Goal: Task Accomplishment & Management: Manage account settings

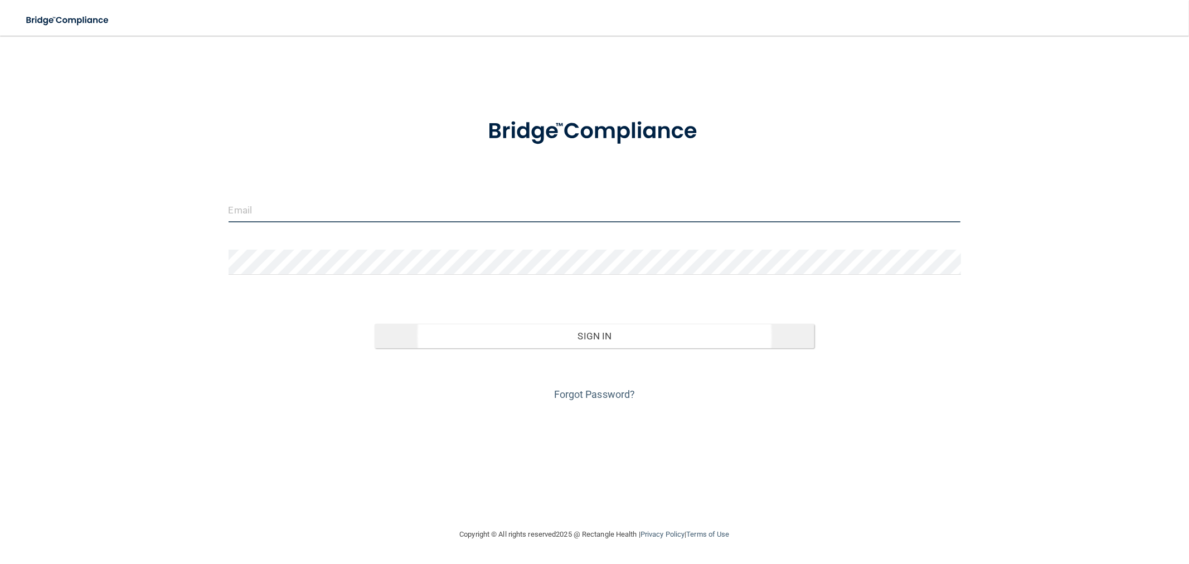
type input "[EMAIL_ADDRESS][DOMAIN_NAME]"
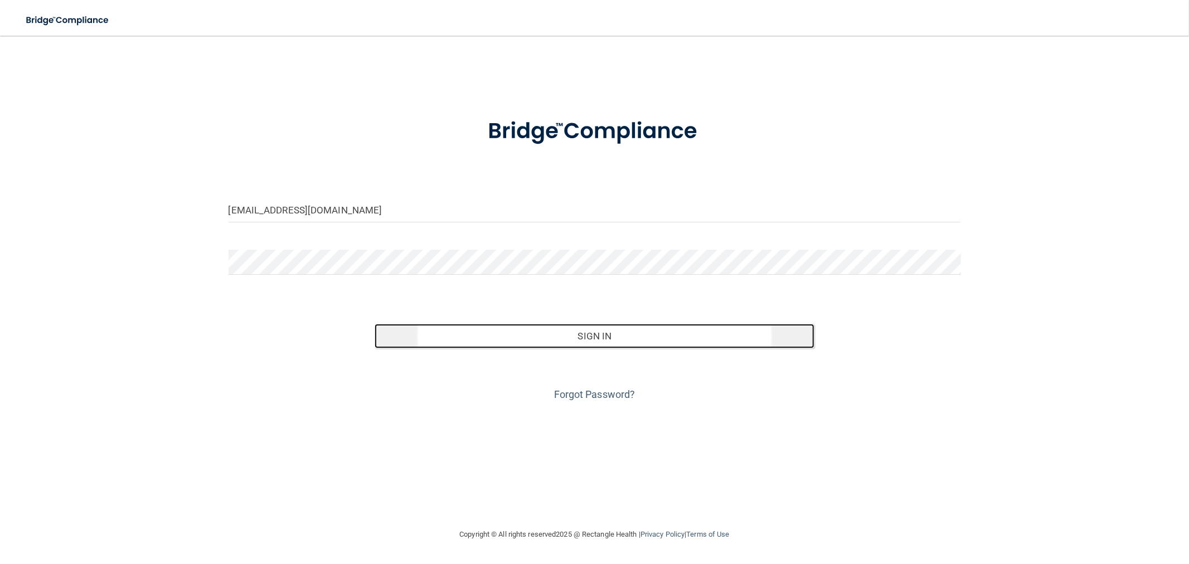
click at [423, 338] on button "Sign In" at bounding box center [594, 336] width 439 height 25
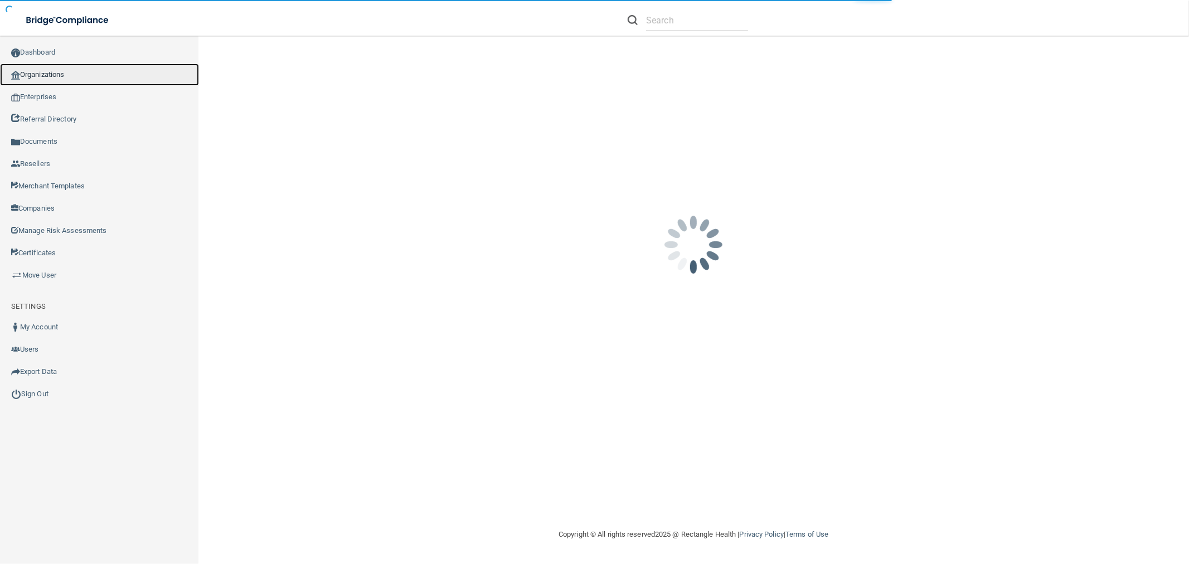
click at [57, 85] on link "Organizations" at bounding box center [99, 75] width 199 height 22
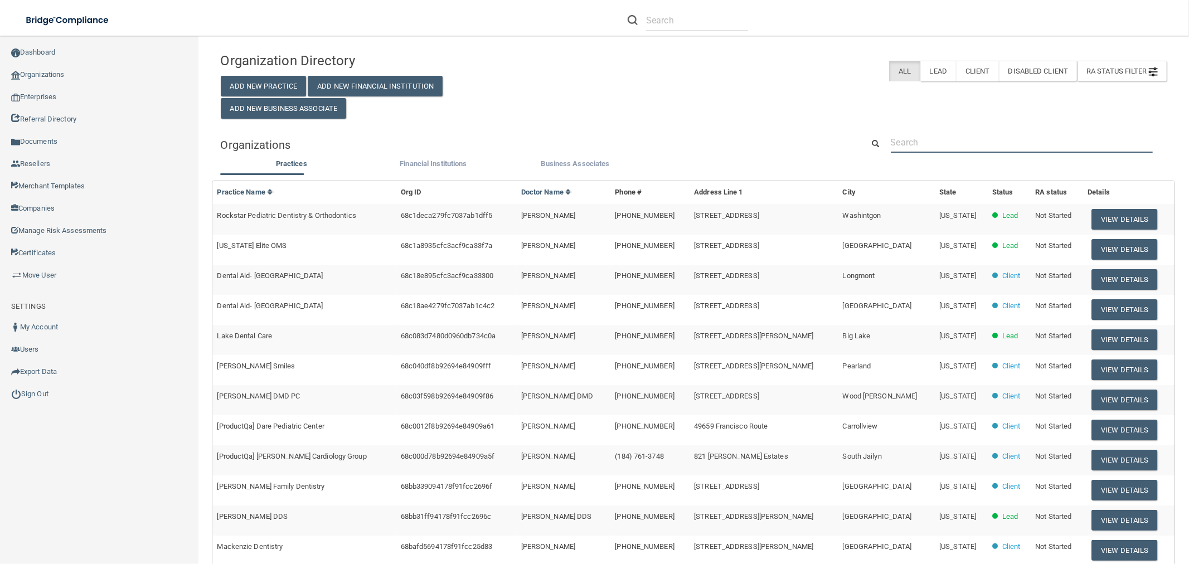
click at [909, 143] on input "text" at bounding box center [1022, 142] width 262 height 21
paste input "[PERSON_NAME] Family Dentistry"
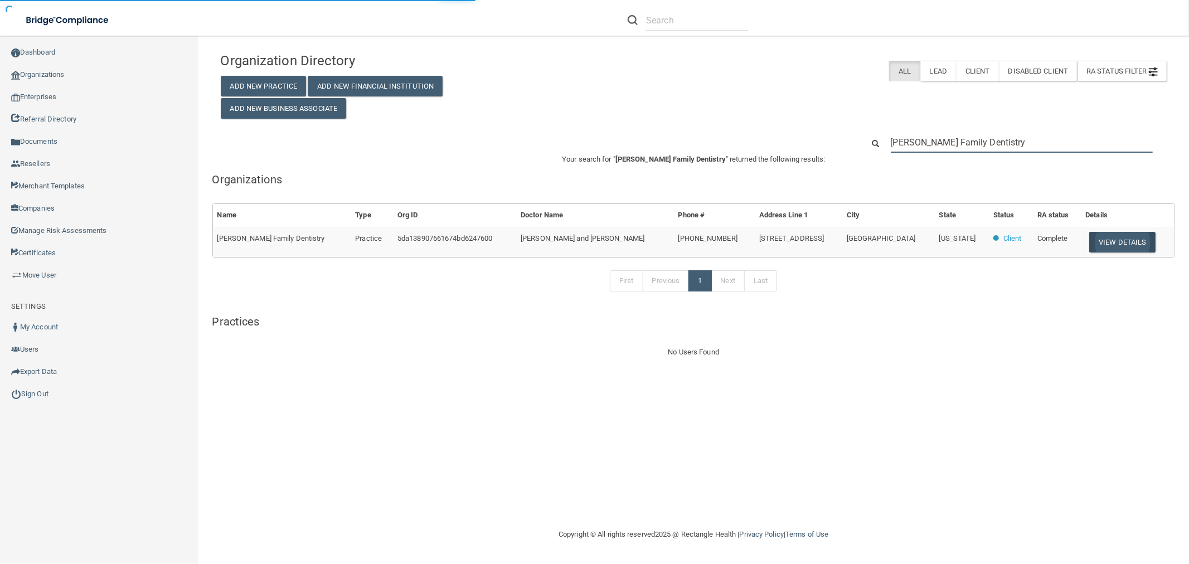
type input "[PERSON_NAME] Family Dentistry"
click at [1105, 238] on button "View Details" at bounding box center [1123, 242] width 66 height 21
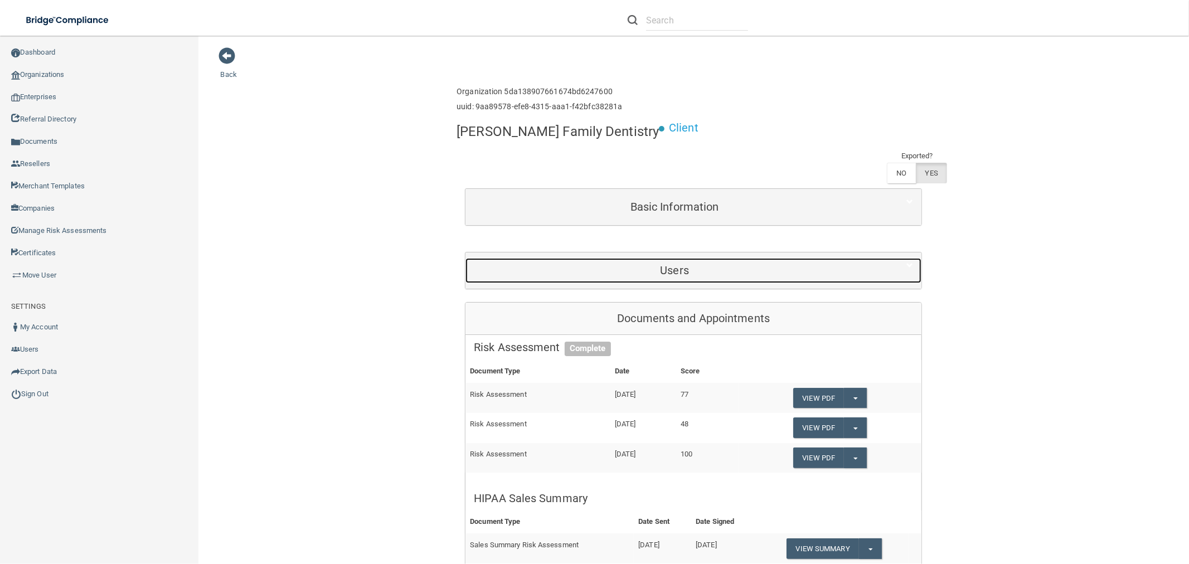
click at [653, 264] on h5 "Users" at bounding box center [675, 270] width 402 height 12
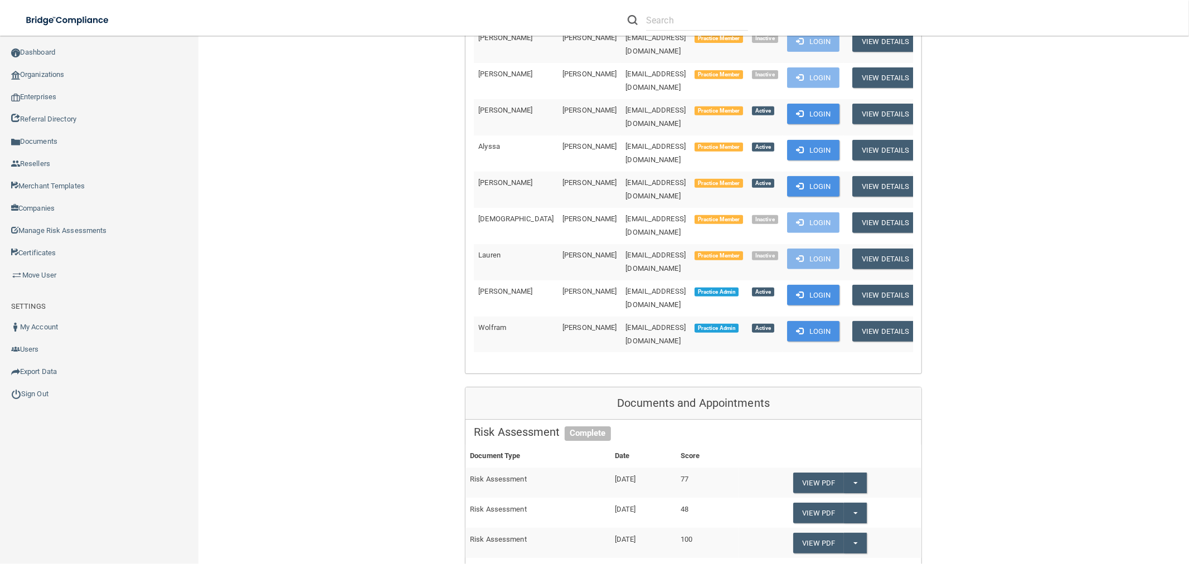
scroll to position [681, 0]
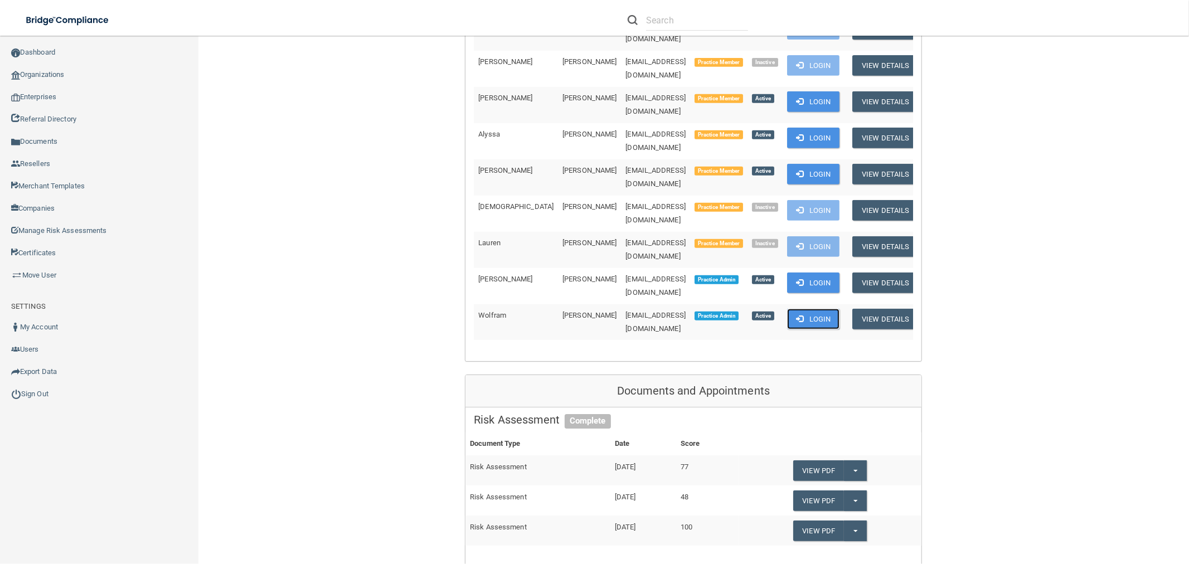
click at [795, 309] on button "Login" at bounding box center [813, 319] width 53 height 21
drag, startPoint x: 505, startPoint y: 182, endPoint x: 470, endPoint y: 182, distance: 35.7
click at [474, 304] on td "Wolfram" at bounding box center [516, 322] width 84 height 36
copy span "Wolfram"
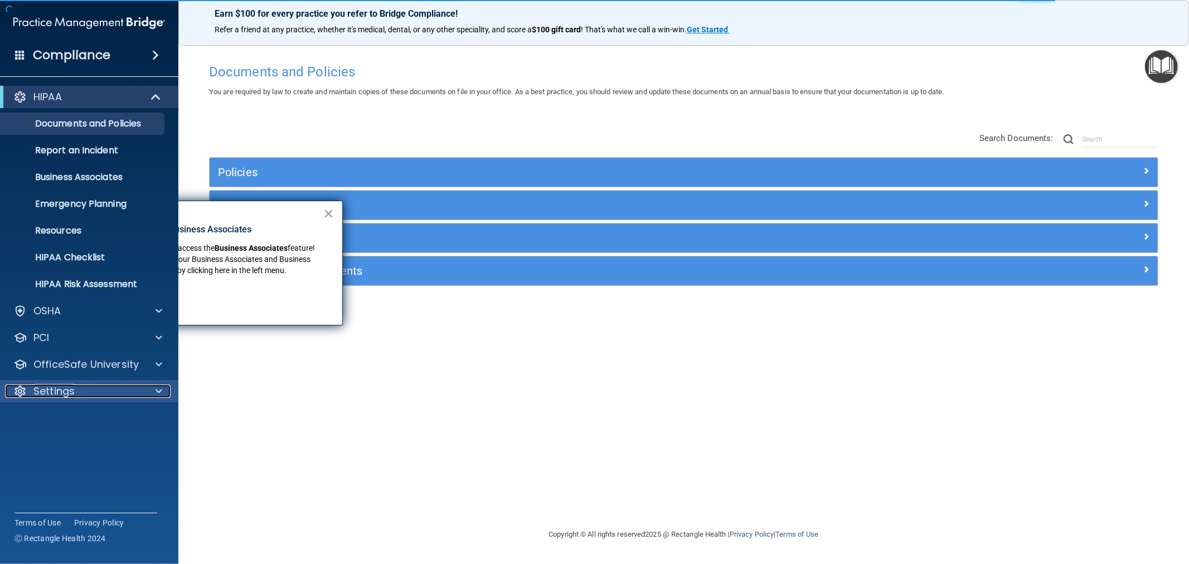
click at [85, 395] on div "Settings" at bounding box center [74, 391] width 138 height 13
click at [61, 443] on p "My Users" at bounding box center [83, 444] width 152 height 11
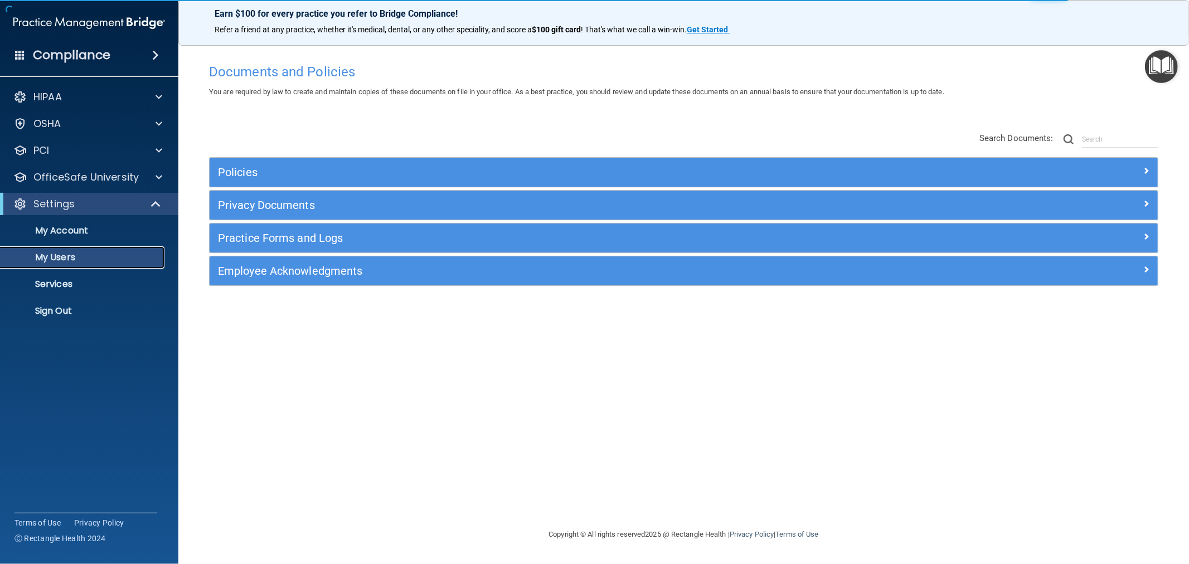
select select "20"
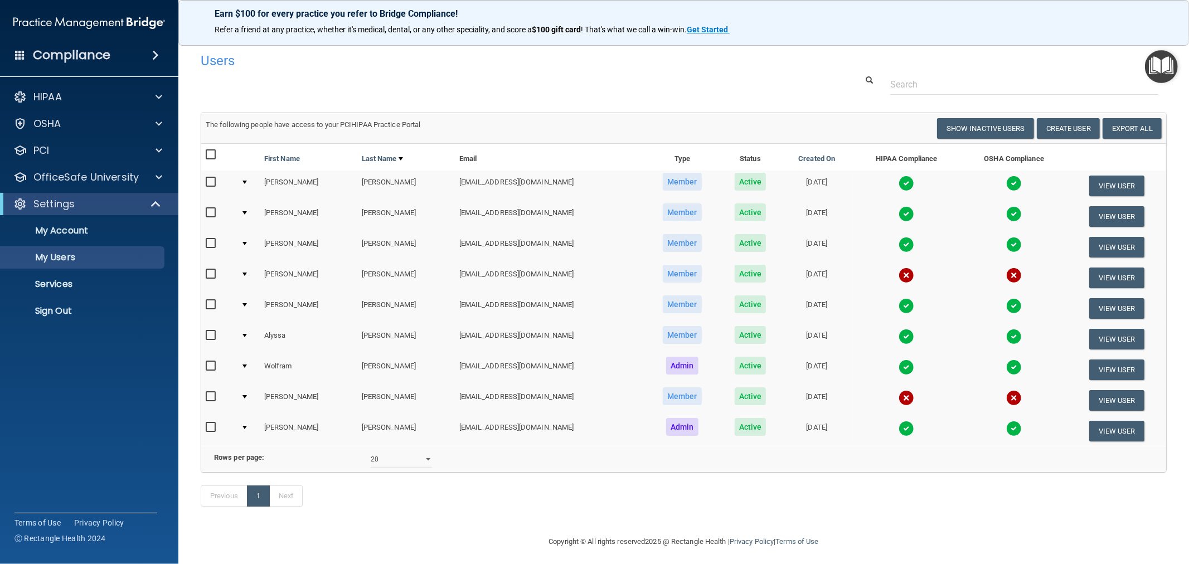
click at [211, 185] on input "checkbox" at bounding box center [212, 182] width 13 height 9
checkbox input "true"
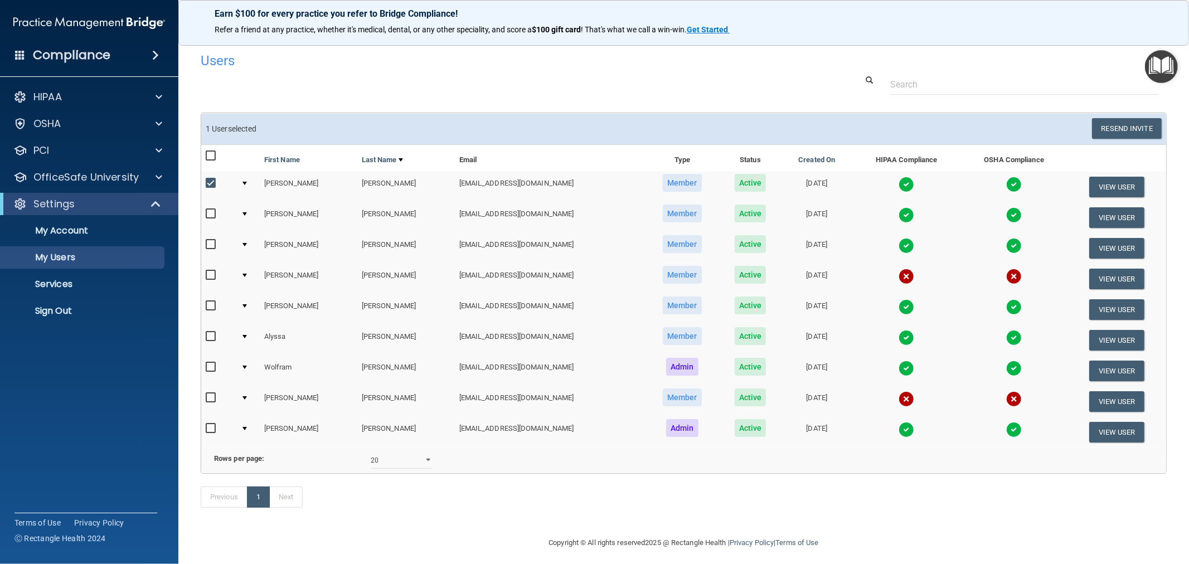
click at [213, 214] on input "checkbox" at bounding box center [212, 214] width 13 height 9
checkbox input "true"
click at [211, 240] on input "checkbox" at bounding box center [212, 244] width 13 height 9
checkbox input "true"
click at [215, 276] on input "checkbox" at bounding box center [212, 275] width 13 height 9
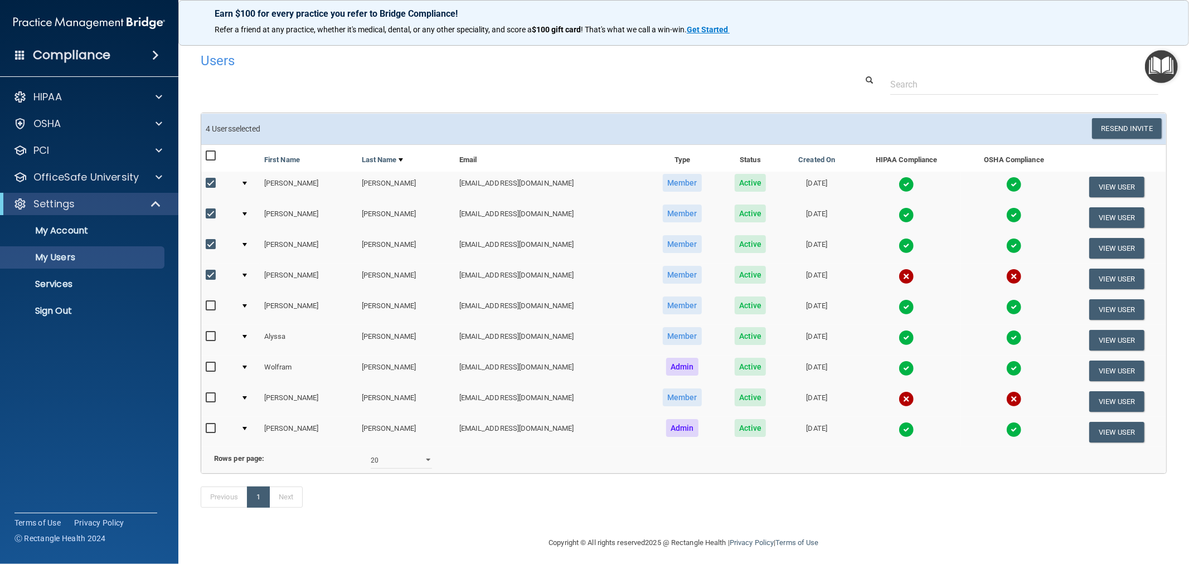
click at [209, 271] on input "checkbox" at bounding box center [212, 275] width 13 height 9
checkbox input "false"
click at [213, 246] on input "checkbox" at bounding box center [212, 244] width 13 height 9
checkbox input "false"
click at [215, 207] on label at bounding box center [213, 213] width 14 height 13
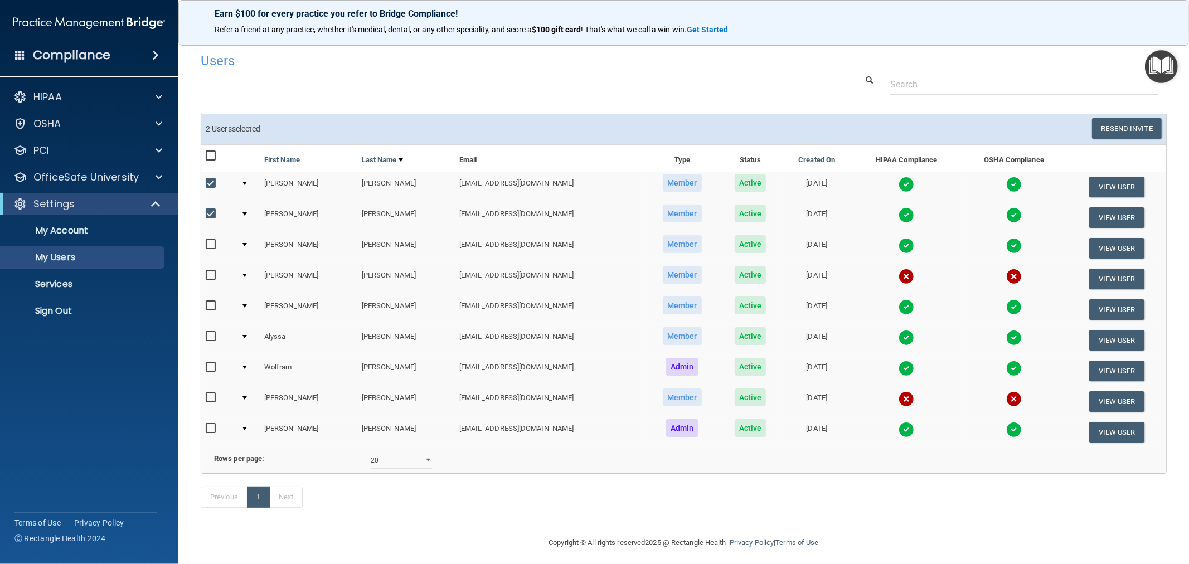
click at [215, 210] on input "checkbox" at bounding box center [212, 214] width 13 height 9
checkbox input "false"
click at [212, 182] on input "checkbox" at bounding box center [212, 183] width 13 height 9
checkbox input "false"
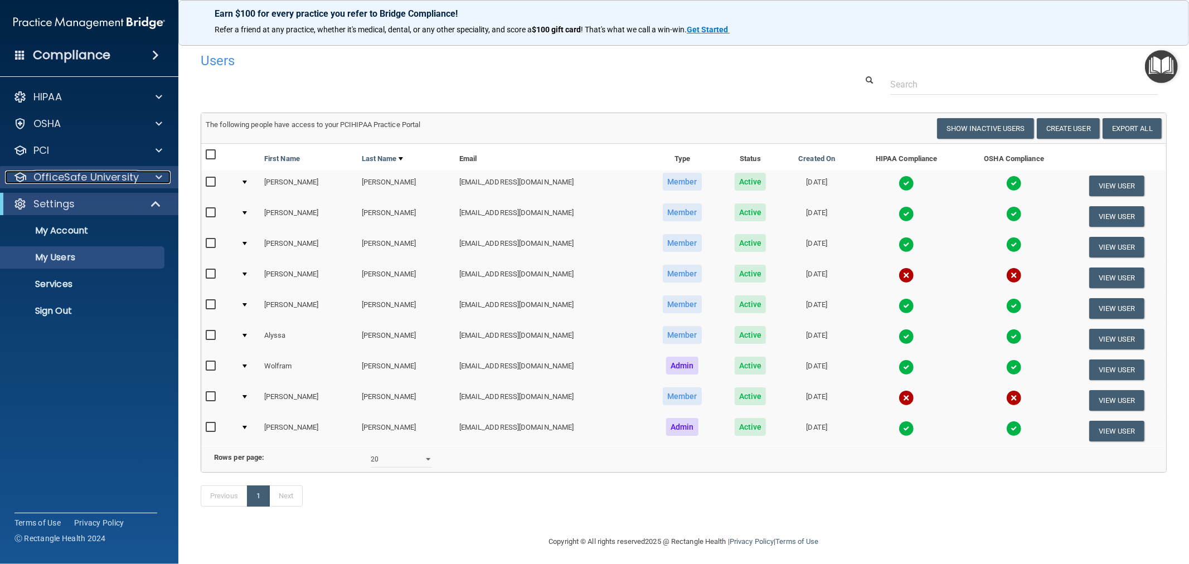
click at [92, 176] on p "OfficeSafe University" at bounding box center [85, 177] width 105 height 13
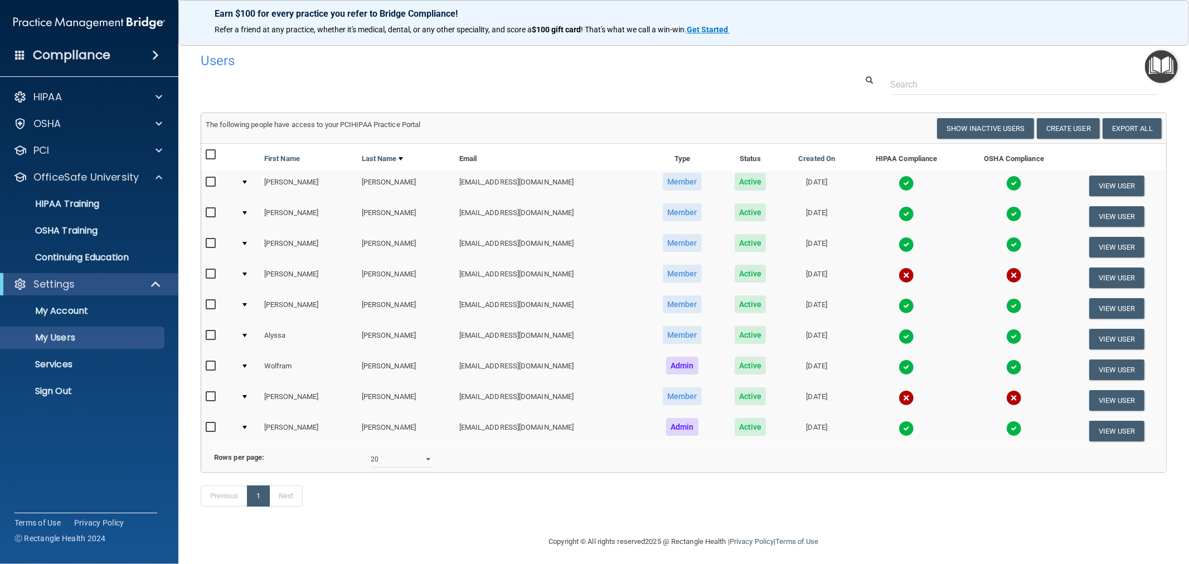
click at [207, 360] on label at bounding box center [213, 366] width 14 height 13
click at [207, 362] on input "checkbox" at bounding box center [212, 366] width 13 height 9
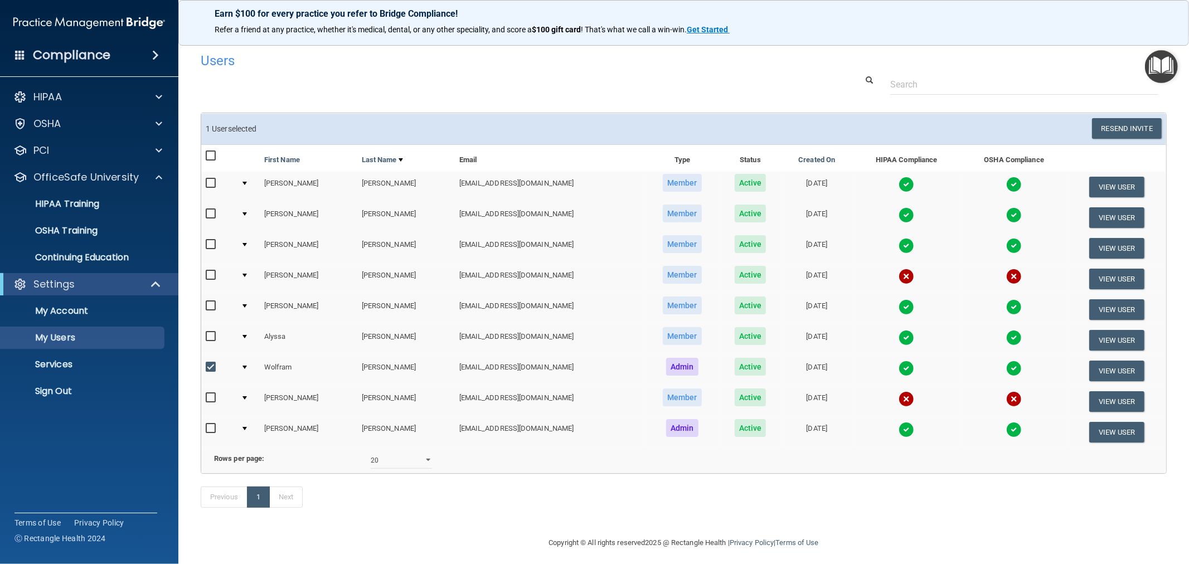
click at [208, 364] on input "checkbox" at bounding box center [212, 367] width 13 height 9
checkbox input "false"
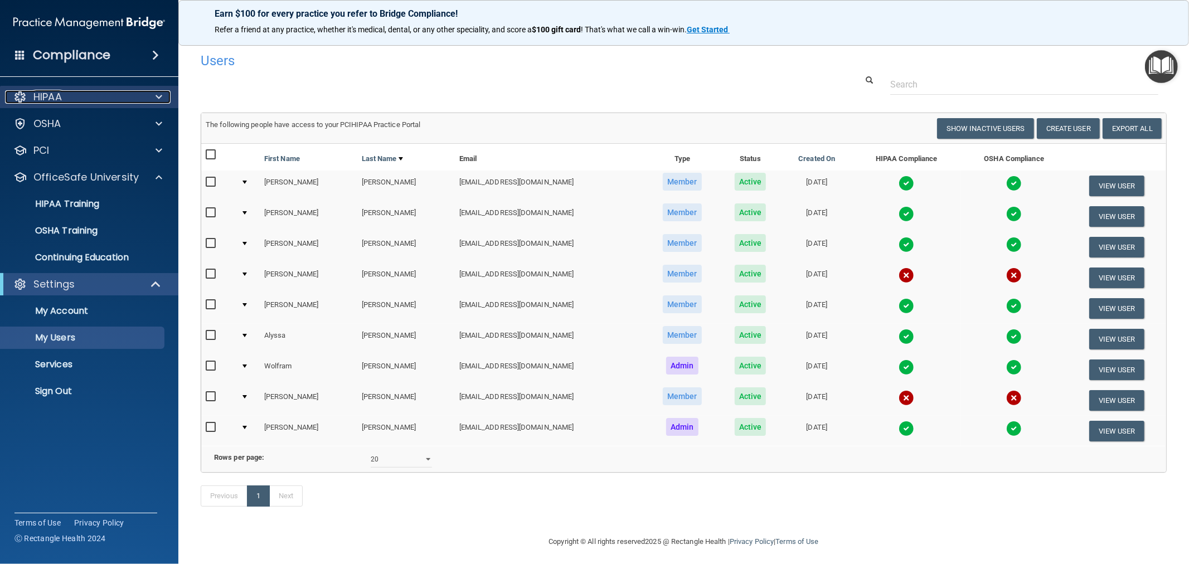
click at [46, 91] on p "HIPAA" at bounding box center [47, 96] width 28 height 13
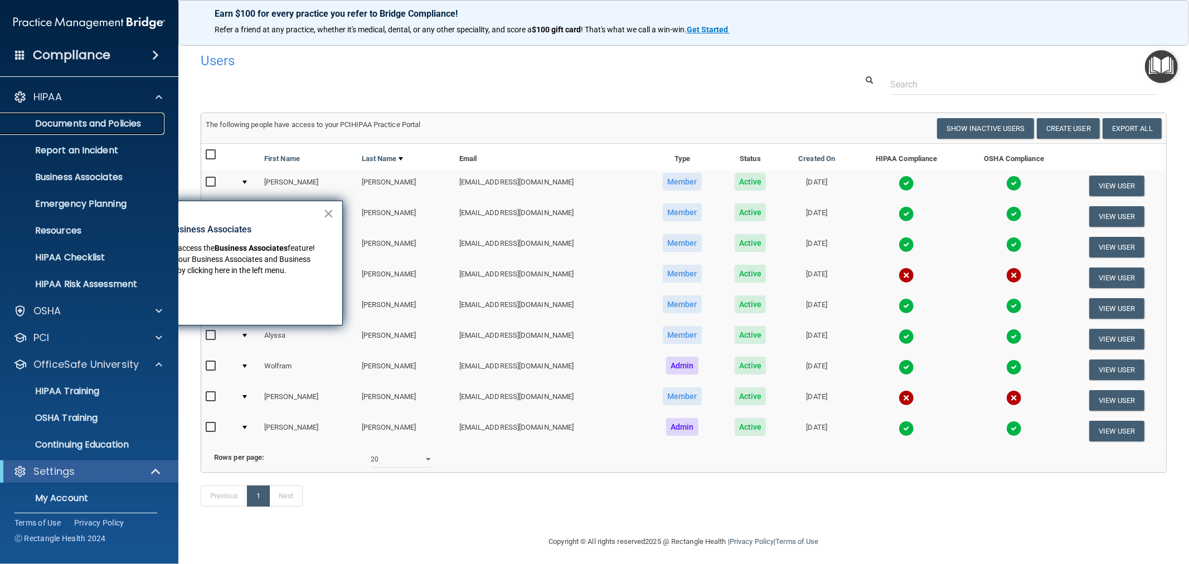
click at [110, 132] on link "Documents and Policies" at bounding box center [77, 124] width 176 height 22
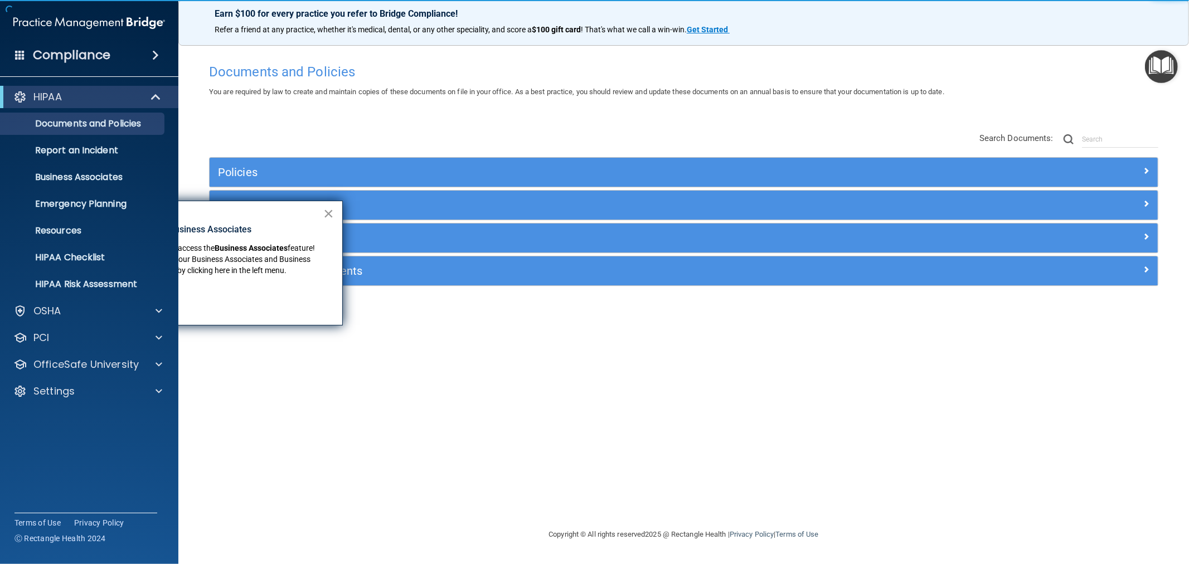
click at [325, 211] on button "×" at bounding box center [328, 214] width 11 height 18
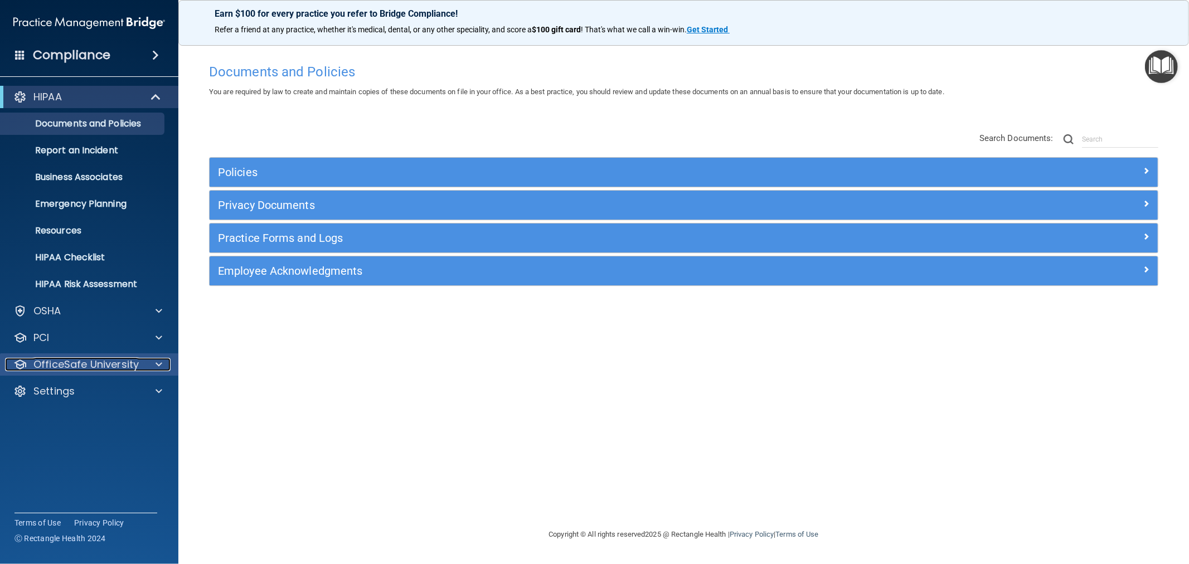
click at [78, 359] on p "OfficeSafe University" at bounding box center [85, 364] width 105 height 13
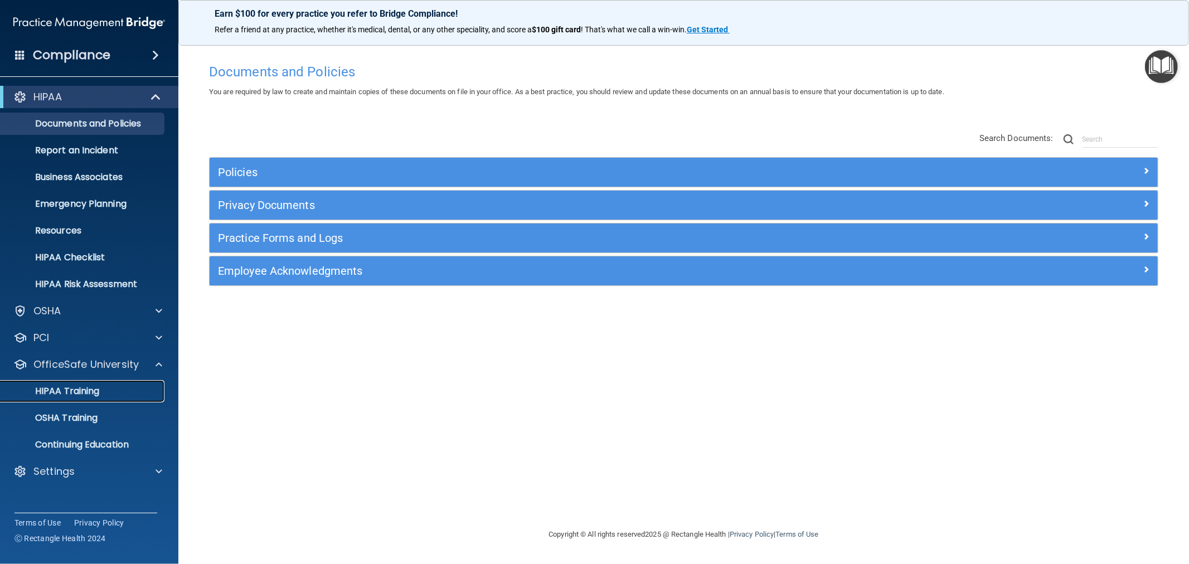
click at [89, 386] on p "HIPAA Training" at bounding box center [53, 391] width 92 height 11
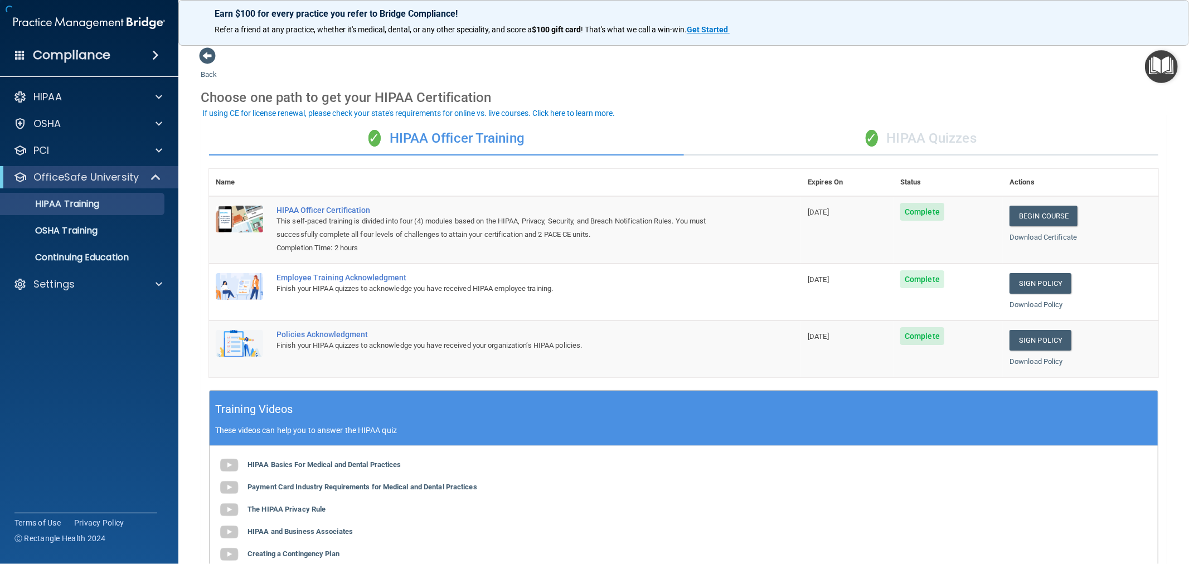
click at [898, 133] on div "✓ HIPAA Quizzes" at bounding box center [921, 138] width 475 height 33
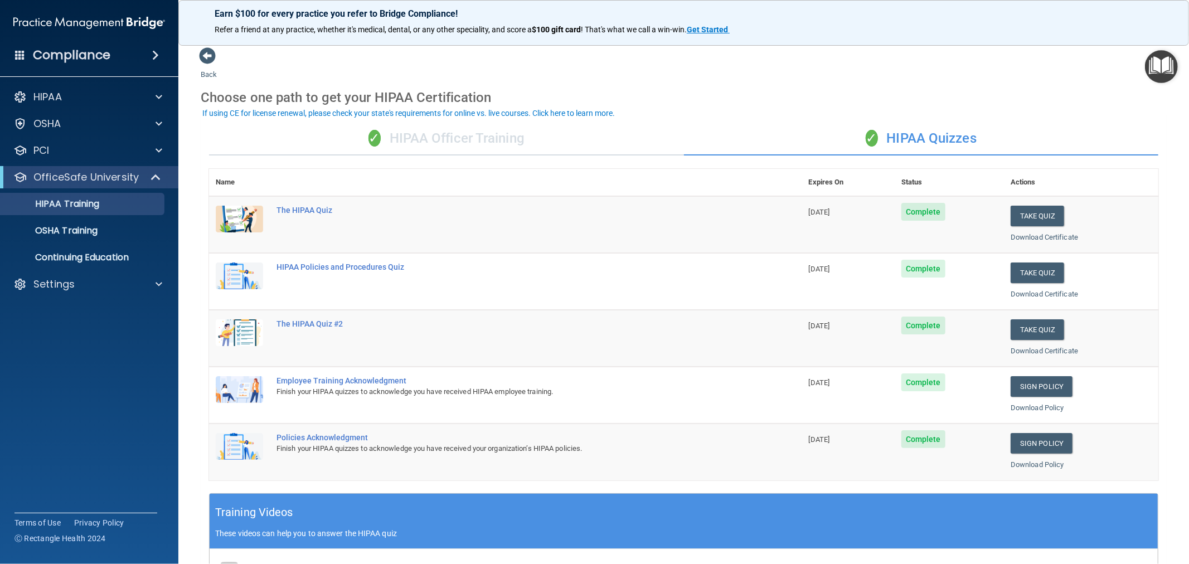
click at [503, 132] on div "✓ HIPAA Officer Training" at bounding box center [446, 138] width 475 height 33
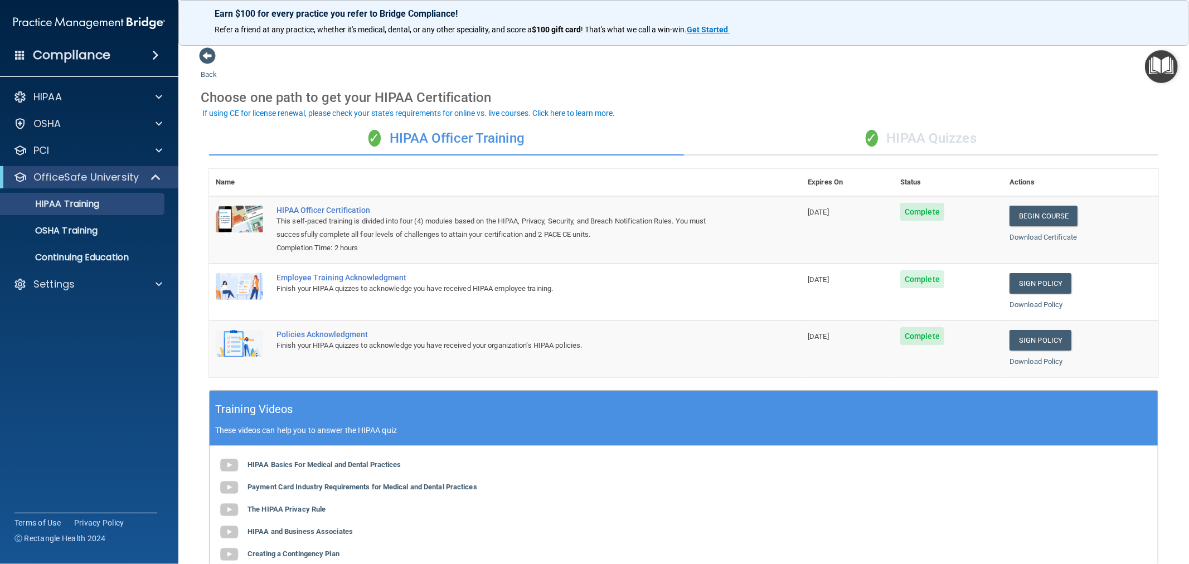
click at [935, 138] on div "✓ HIPAA Quizzes" at bounding box center [921, 138] width 475 height 33
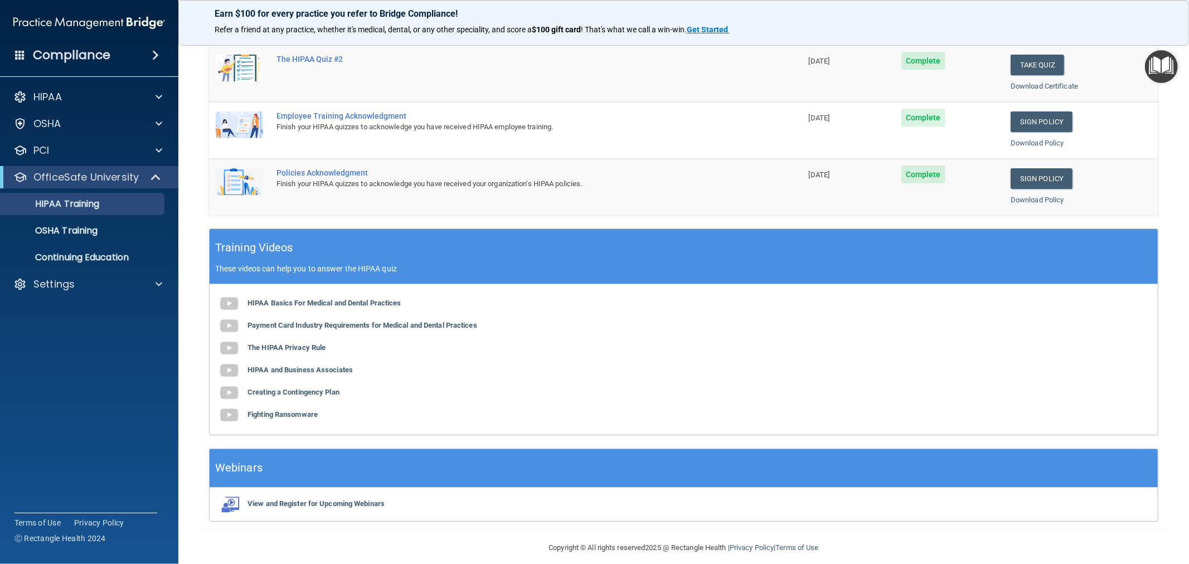
scroll to position [274, 0]
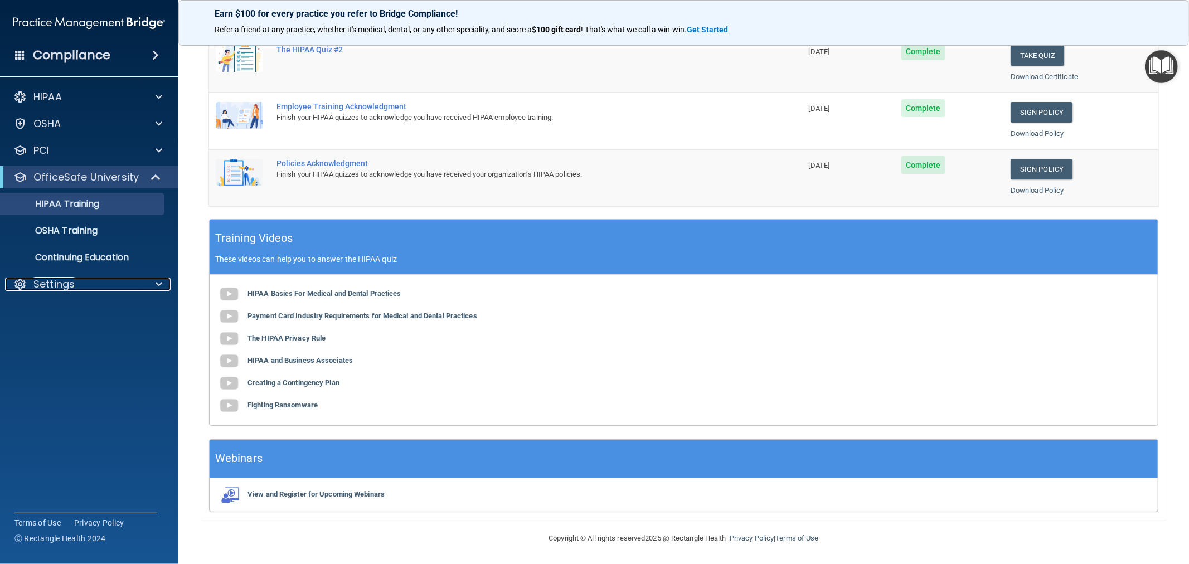
drag, startPoint x: 121, startPoint y: 290, endPoint x: 120, endPoint y: 296, distance: 6.2
click at [121, 290] on div "Settings" at bounding box center [74, 284] width 138 height 13
click at [66, 342] on p "My Users" at bounding box center [83, 337] width 152 height 11
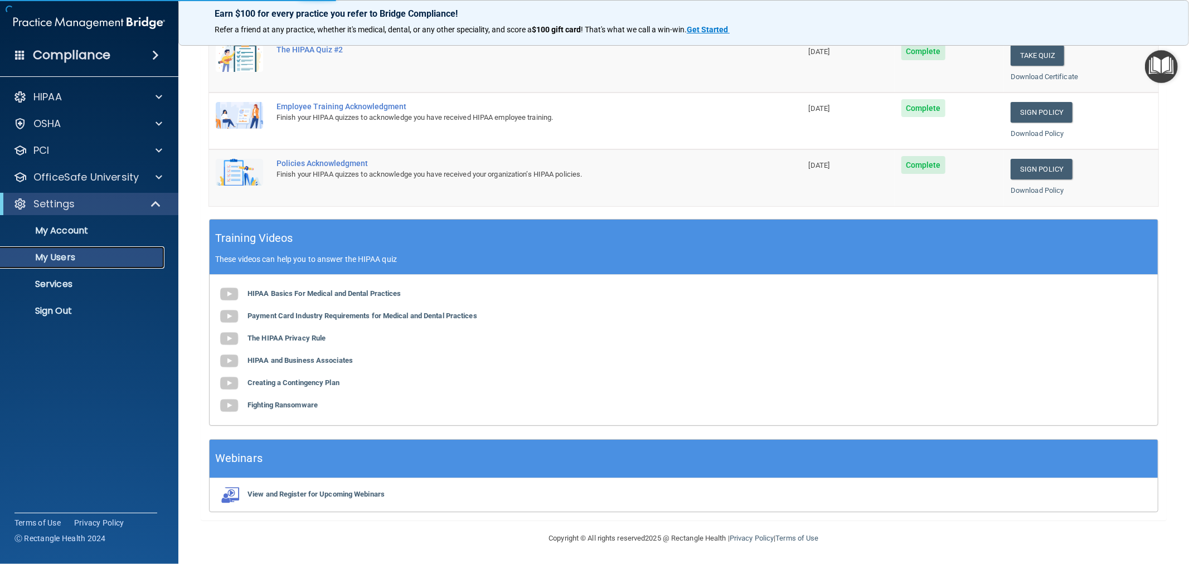
scroll to position [19, 0]
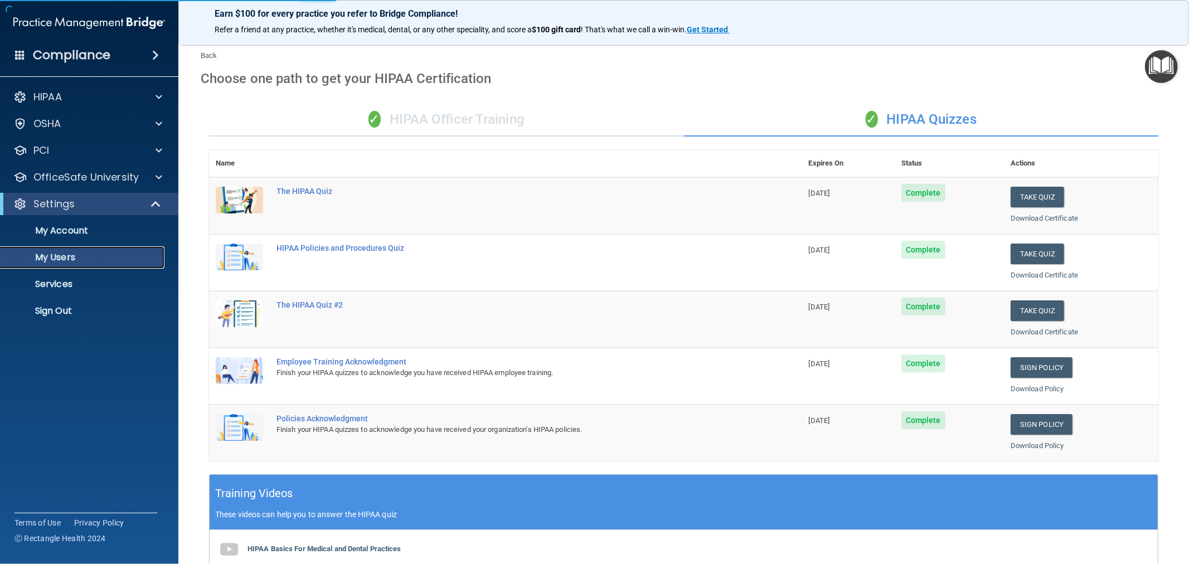
select select "20"
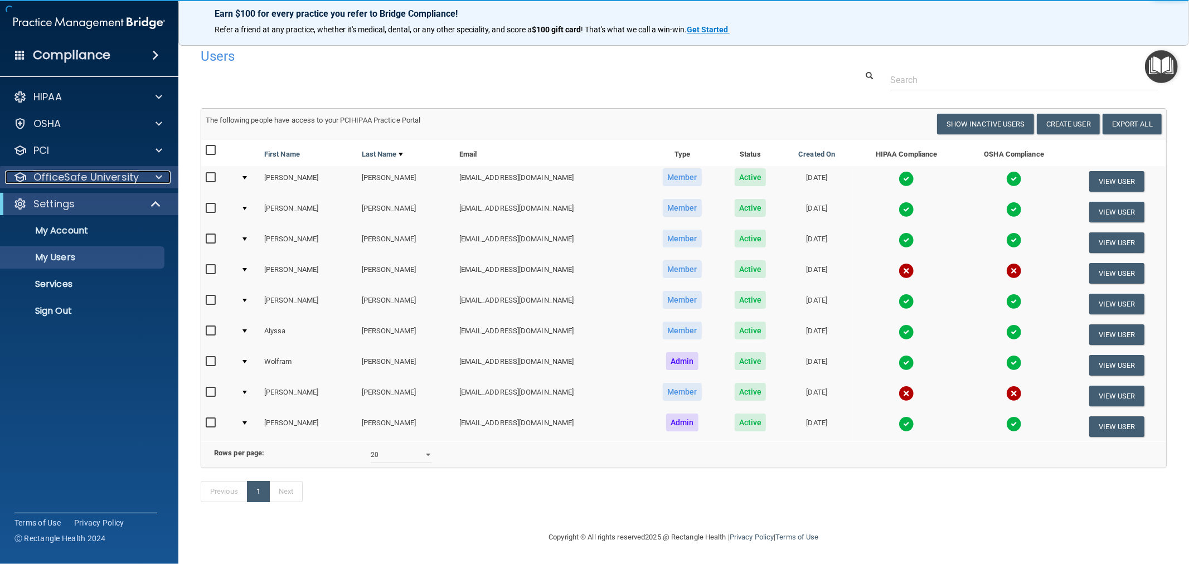
click at [104, 171] on p "OfficeSafe University" at bounding box center [85, 177] width 105 height 13
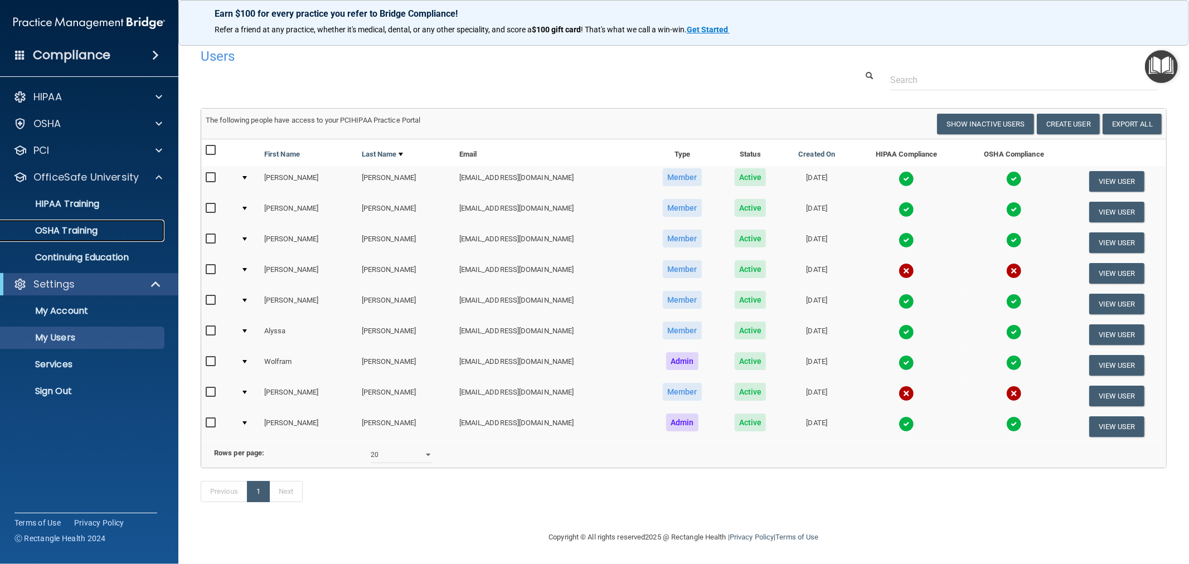
click at [70, 226] on p "OSHA Training" at bounding box center [52, 230] width 90 height 11
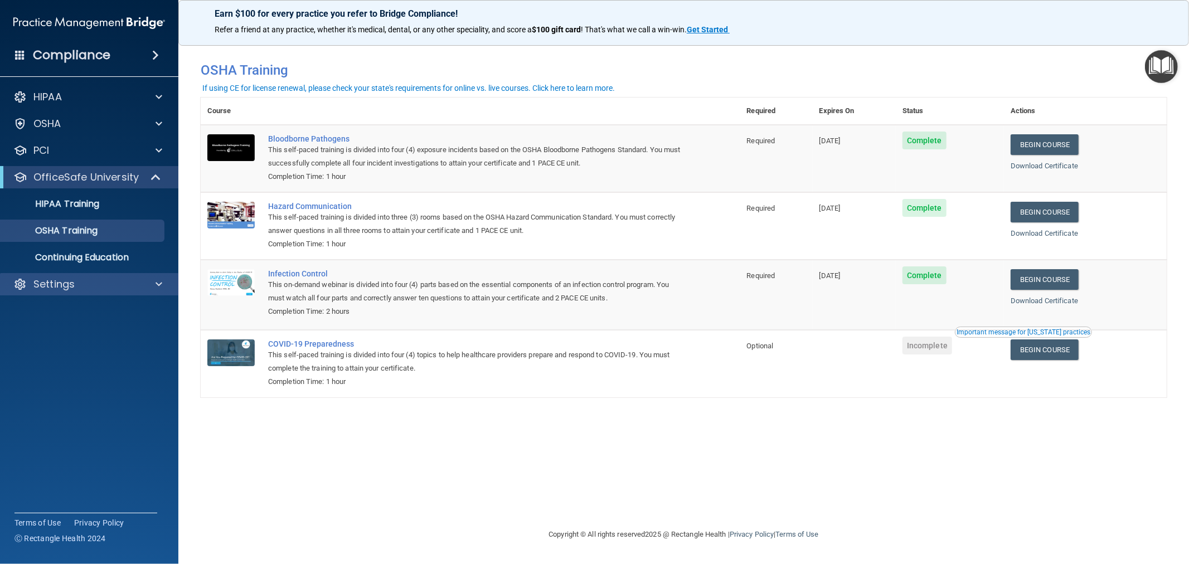
click at [124, 291] on div "Settings" at bounding box center [89, 284] width 179 height 22
click at [90, 287] on div "Settings" at bounding box center [74, 284] width 138 height 13
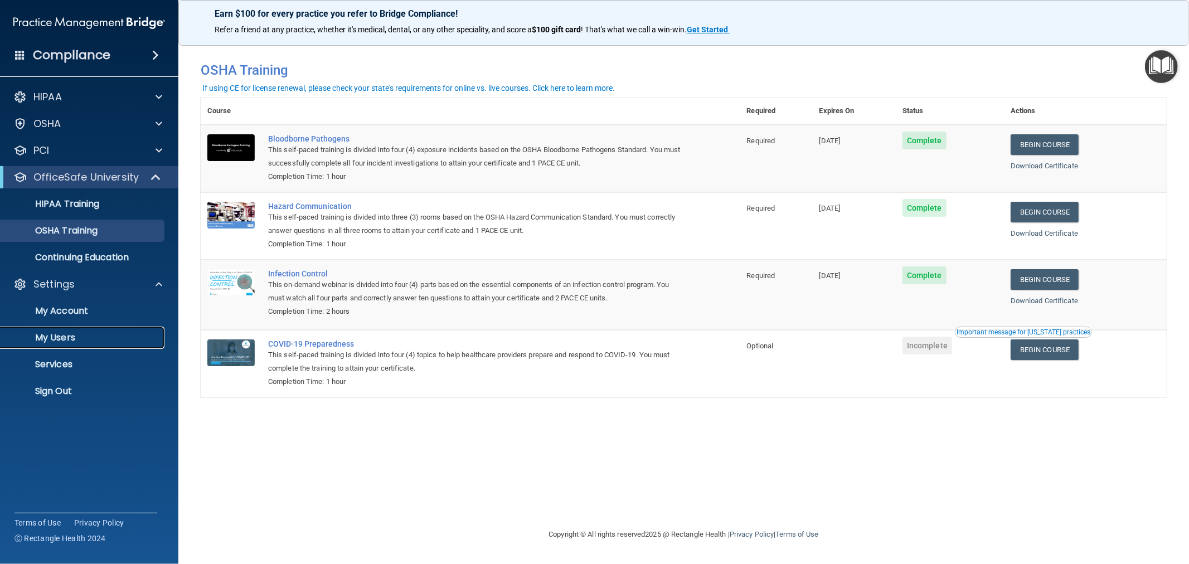
click at [71, 329] on link "My Users" at bounding box center [77, 338] width 176 height 22
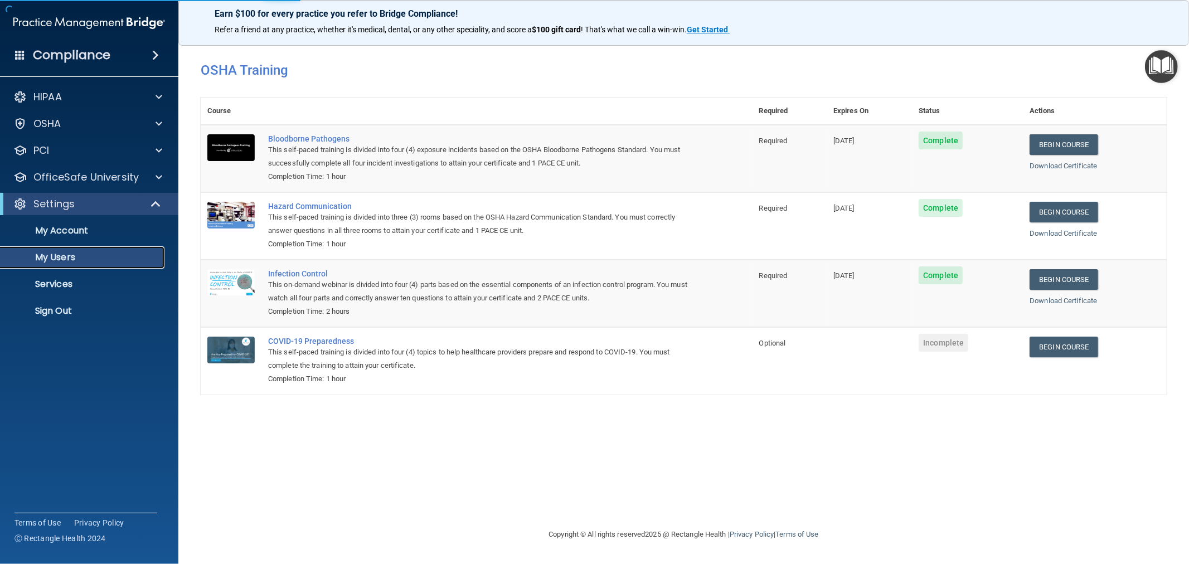
select select "20"
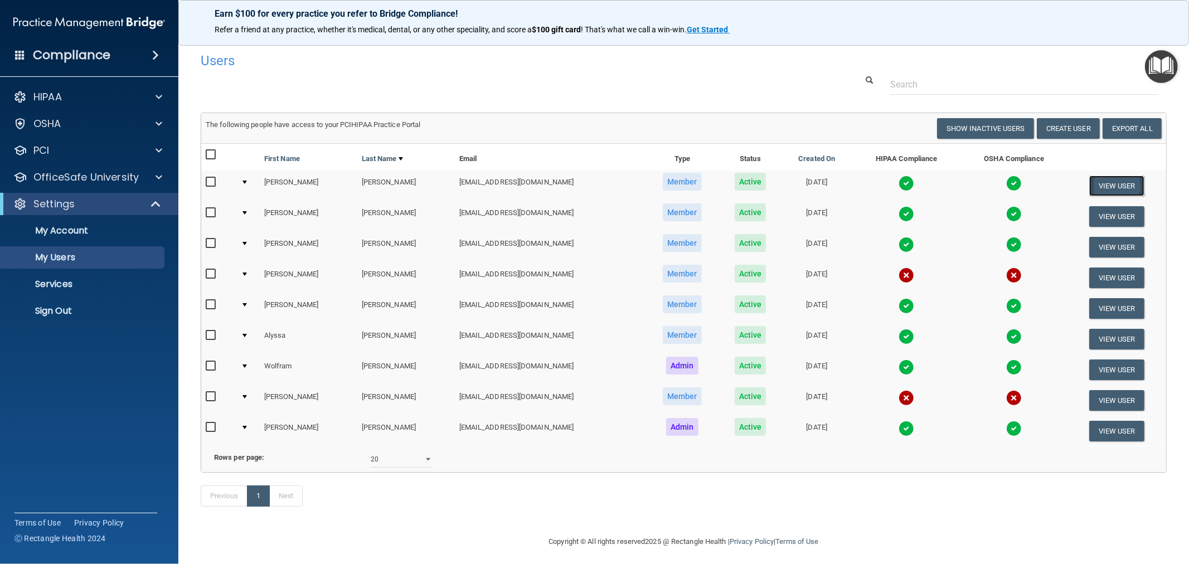
click at [1100, 183] on button "View User" at bounding box center [1117, 186] width 55 height 21
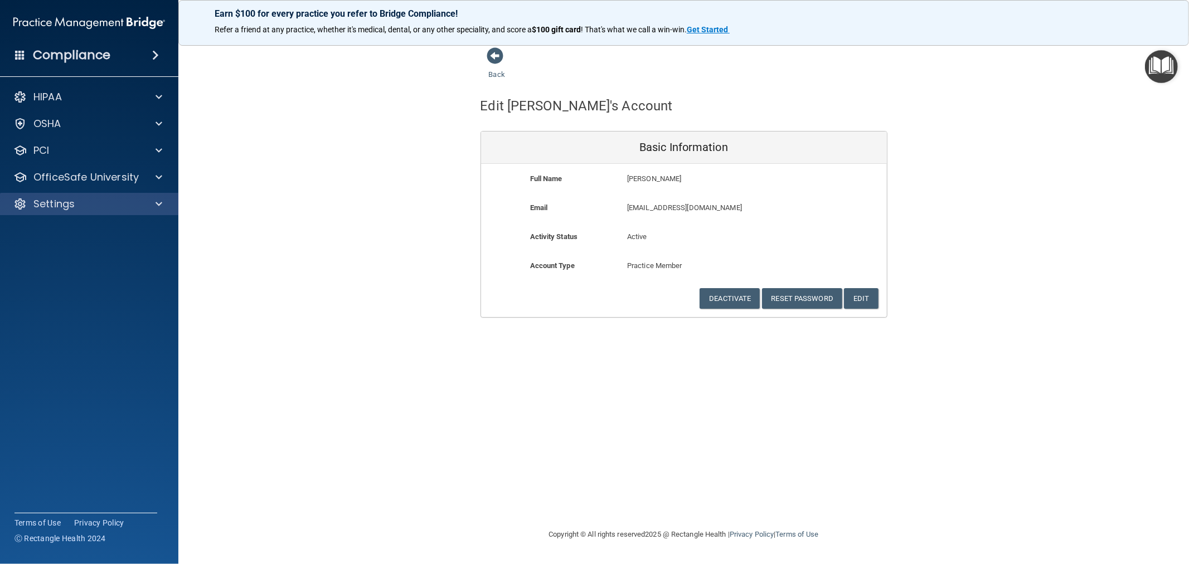
click at [74, 193] on div "Settings" at bounding box center [89, 204] width 179 height 22
click at [74, 215] on div "Settings" at bounding box center [89, 204] width 179 height 22
click at [72, 209] on p "Settings" at bounding box center [53, 203] width 41 height 13
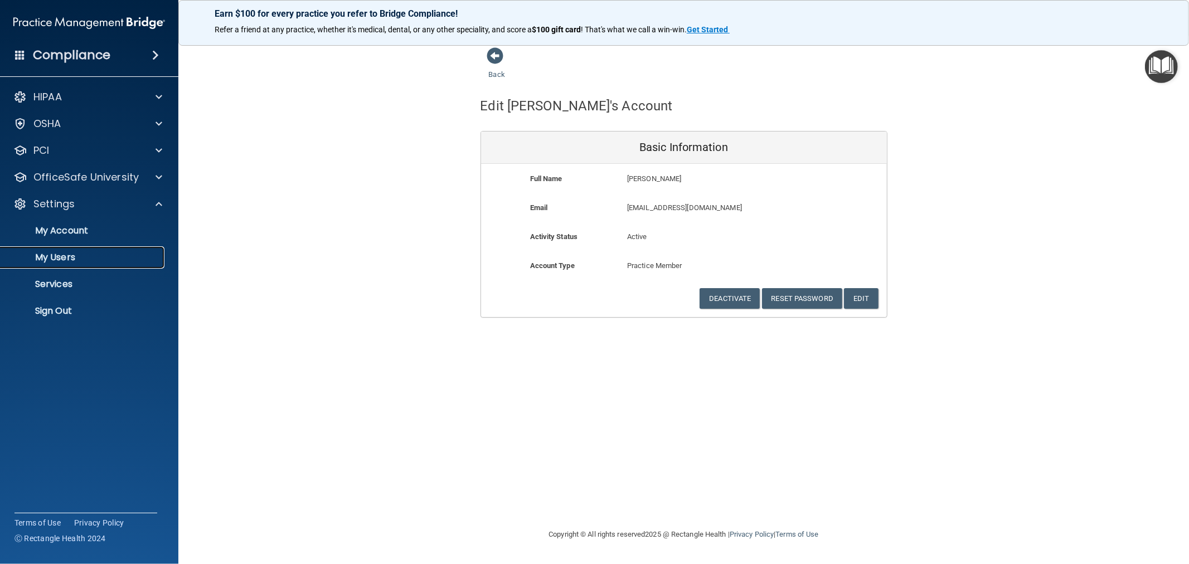
click at [65, 255] on p "My Users" at bounding box center [83, 257] width 152 height 11
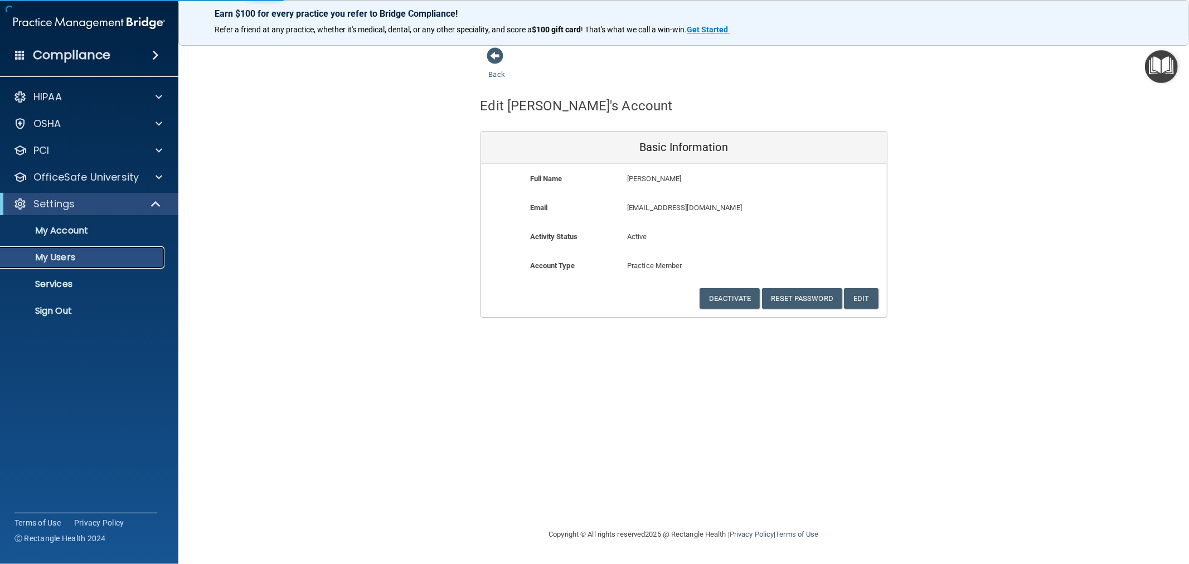
select select "20"
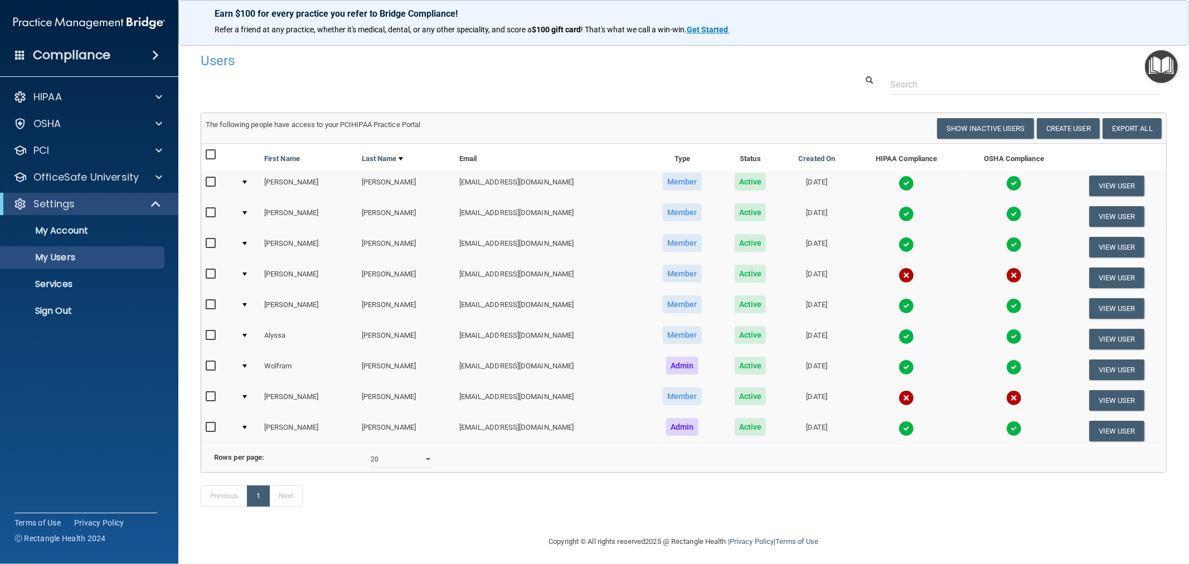
click at [208, 362] on input "checkbox" at bounding box center [212, 366] width 13 height 9
checkbox input "true"
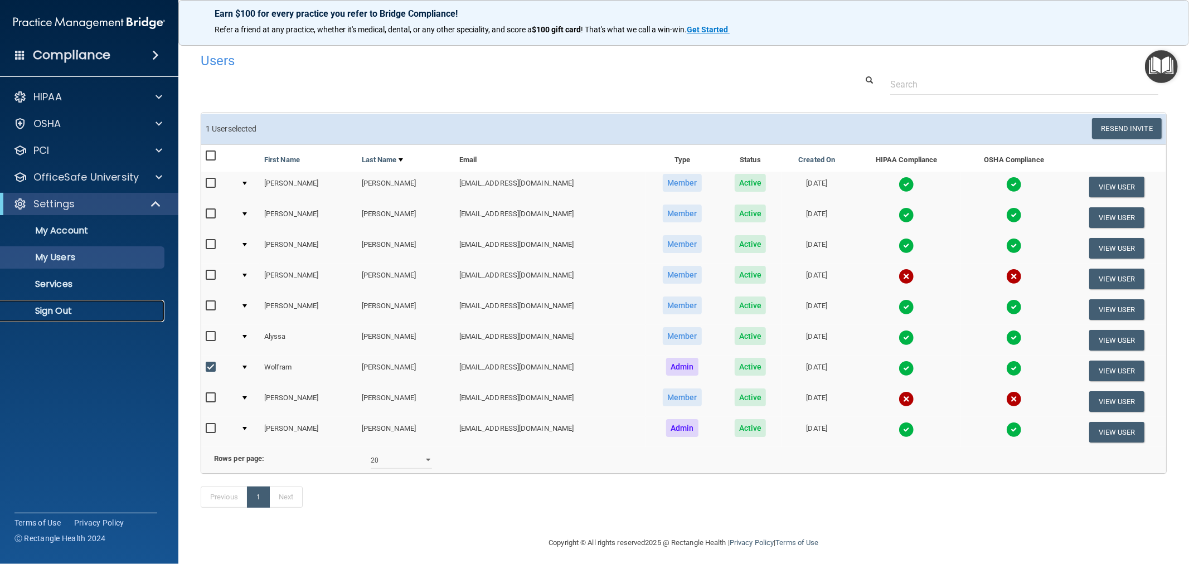
click at [102, 316] on p "Sign Out" at bounding box center [83, 311] width 152 height 11
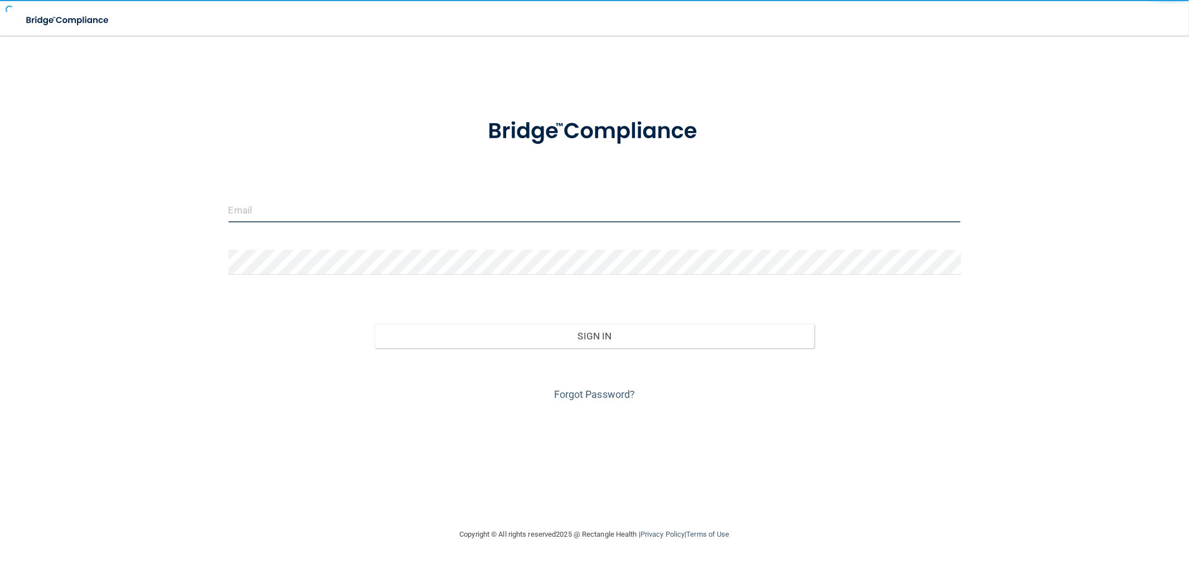
type input "[EMAIL_ADDRESS][DOMAIN_NAME]"
